Goal: Information Seeking & Learning: Learn about a topic

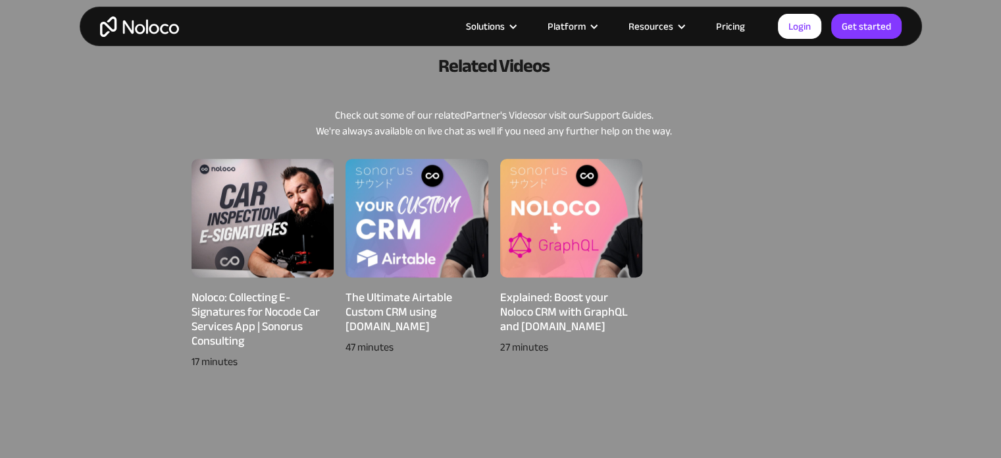
scroll to position [790, 0]
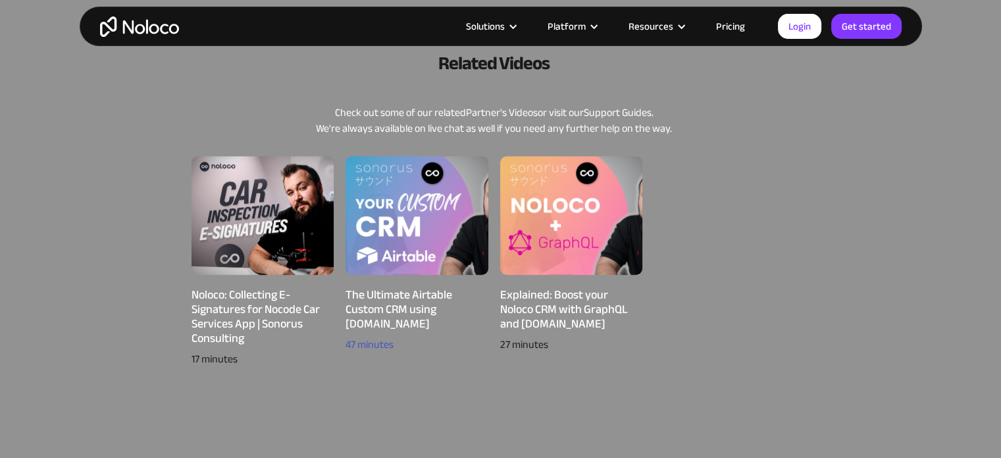
click at [428, 288] on div "The Ultimate Airtable Custom CRM using [DOMAIN_NAME]" at bounding box center [417, 309] width 143 height 43
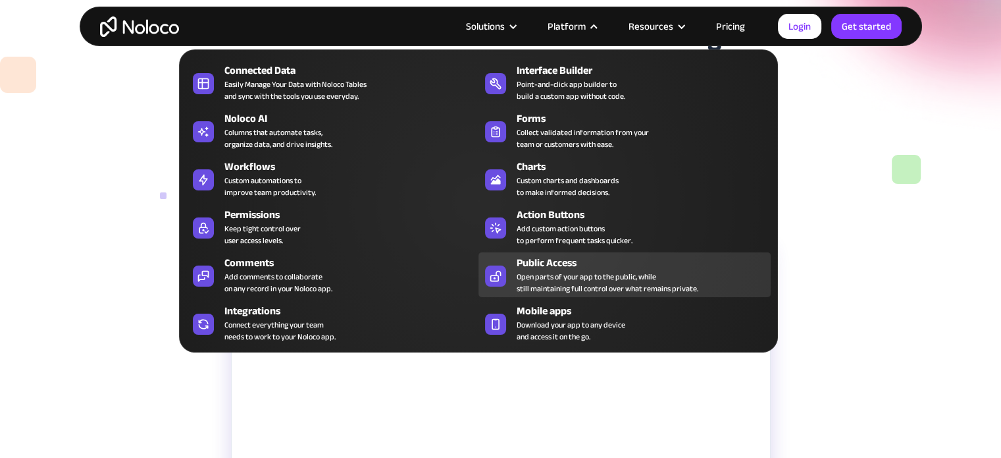
scroll to position [175, 0]
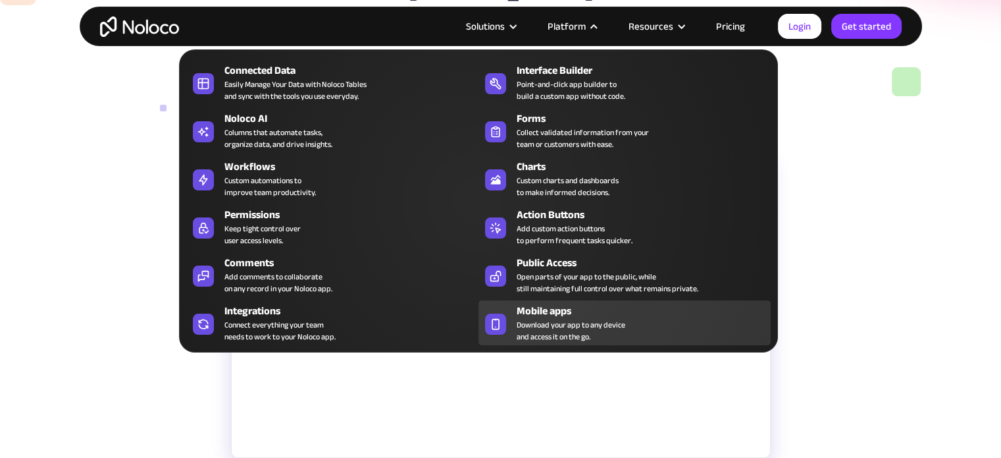
click at [553, 319] on span "Download your app to any device and access it on the go." at bounding box center [571, 331] width 109 height 24
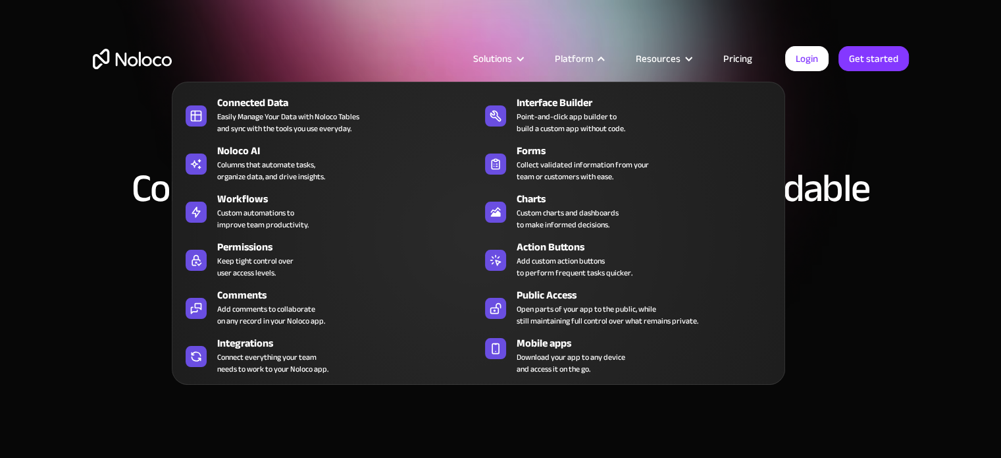
click at [606, 63] on div at bounding box center [601, 59] width 10 height 10
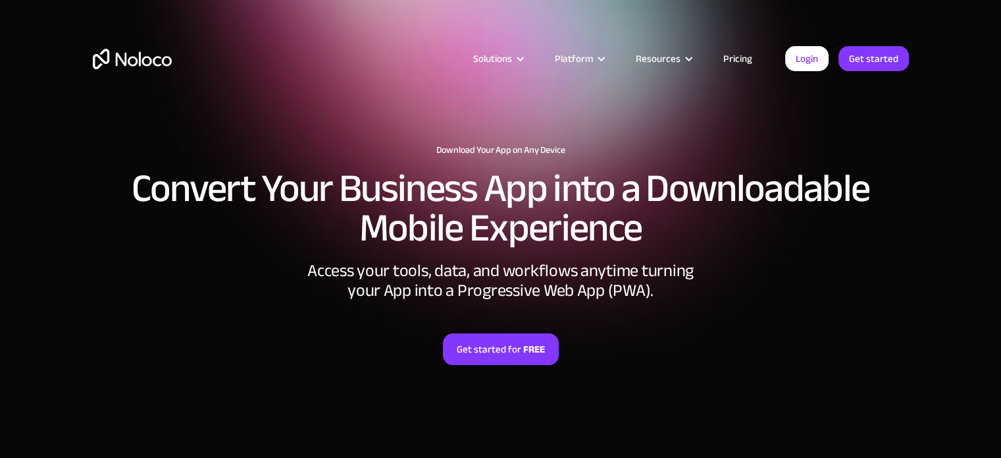
click at [606, 63] on div at bounding box center [601, 59] width 10 height 10
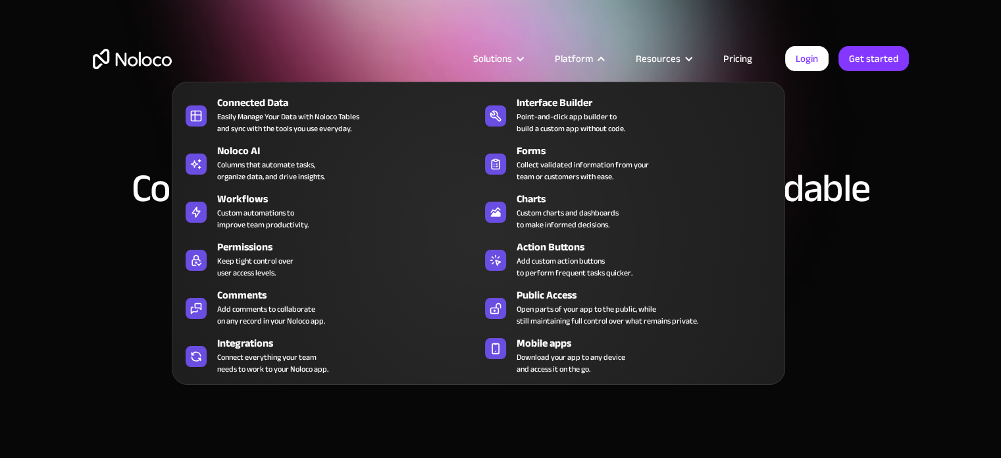
click at [606, 63] on div at bounding box center [601, 59] width 10 height 10
